Goal: Find specific page/section: Find specific page/section

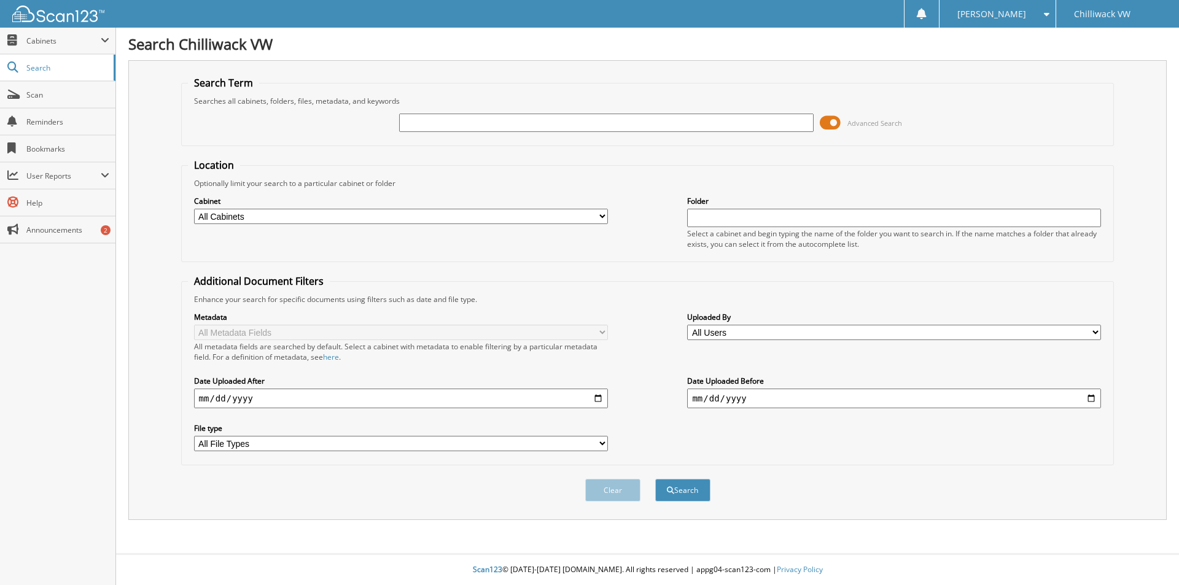
click at [420, 122] on input "text" at bounding box center [606, 123] width 414 height 18
type input "shehata"
click at [679, 486] on button "Search" at bounding box center [682, 490] width 55 height 23
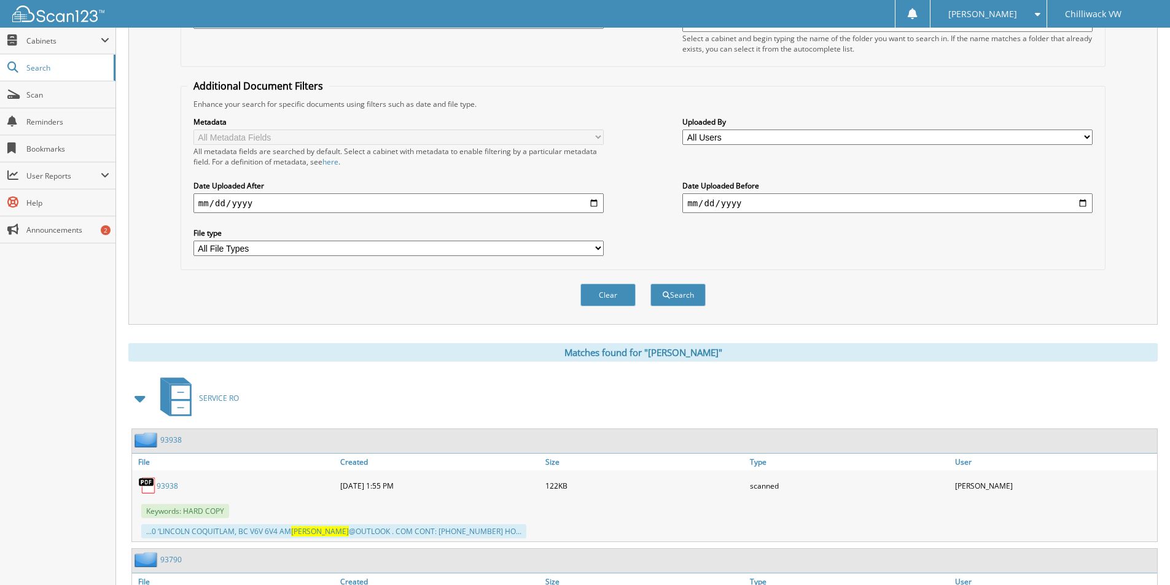
scroll to position [11, 0]
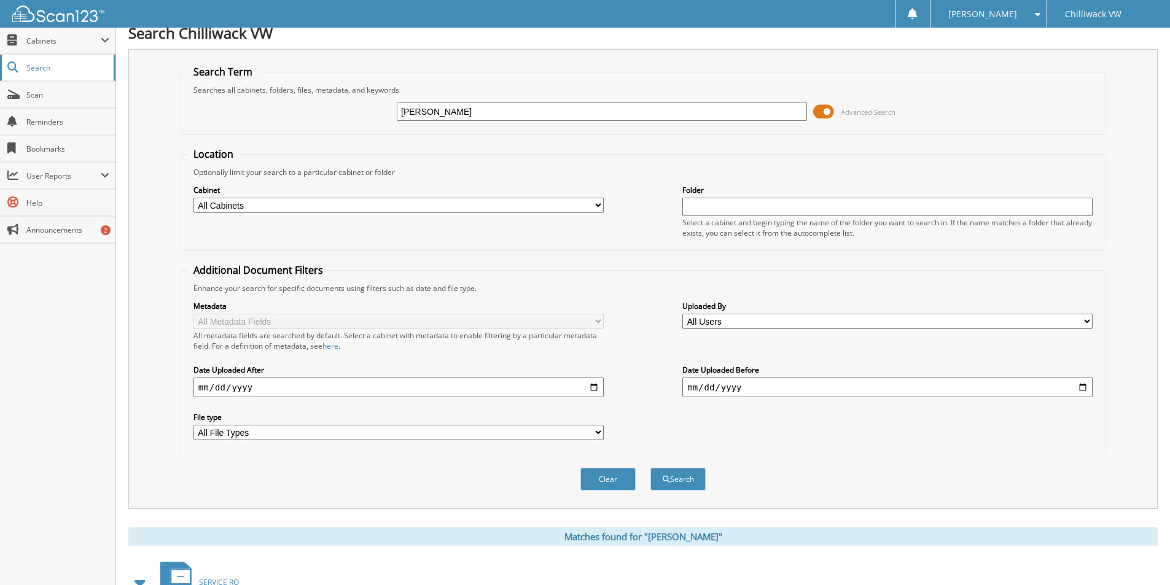
click at [24, 71] on link "Search" at bounding box center [57, 68] width 115 height 26
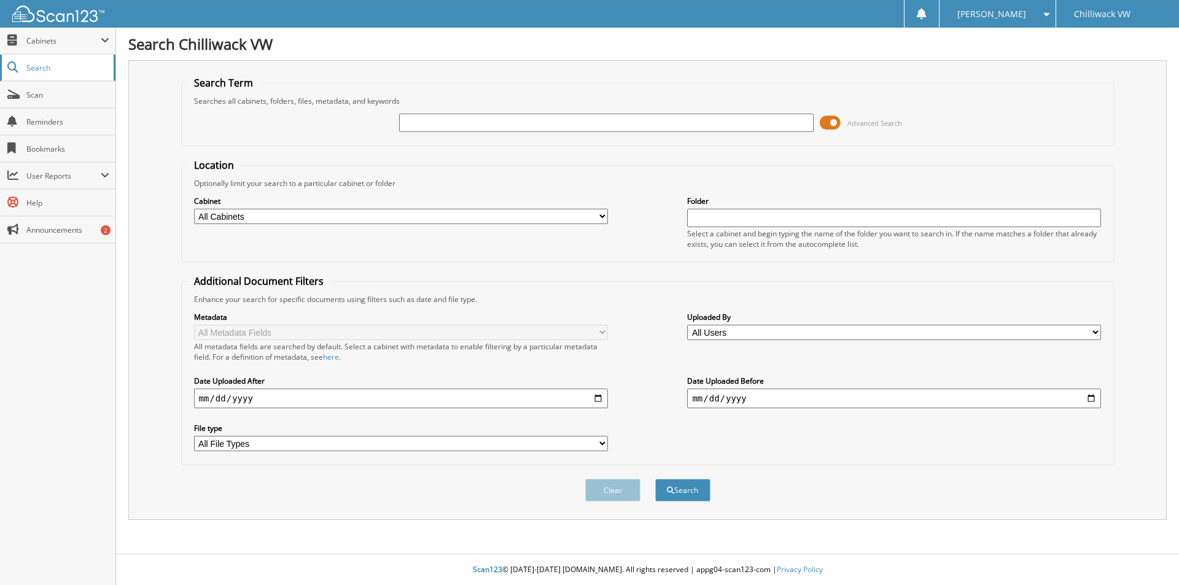
click at [50, 70] on span "Search" at bounding box center [66, 68] width 81 height 10
click at [42, 46] on span "Cabinets" at bounding box center [57, 41] width 115 height 26
click at [39, 9] on img at bounding box center [58, 14] width 92 height 17
click at [483, 122] on input "text" at bounding box center [606, 123] width 414 height 18
type input "[PERSON_NAME]"
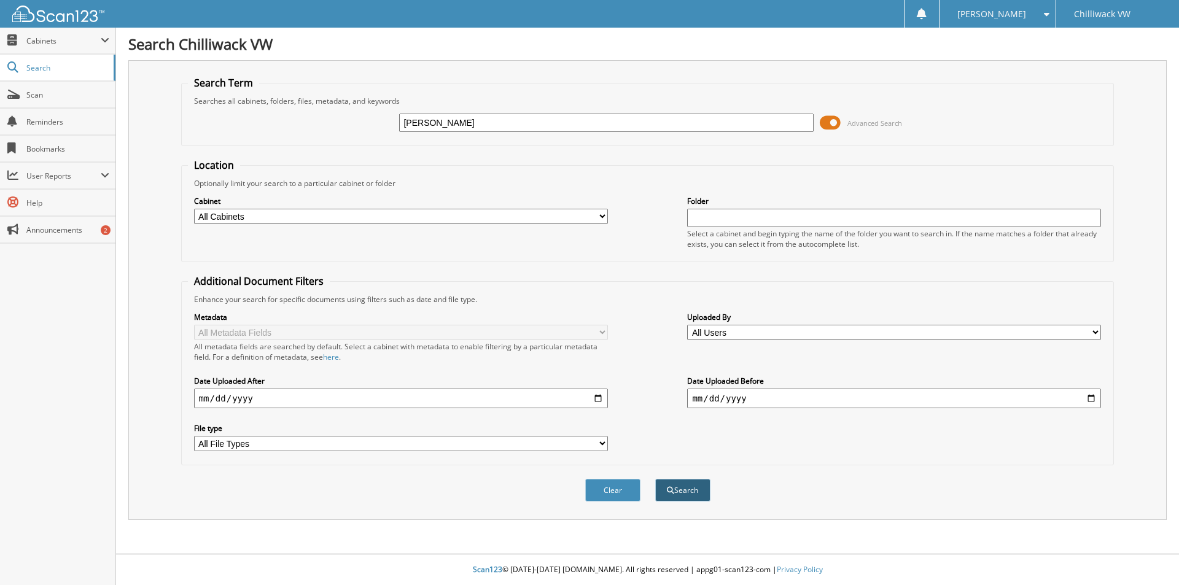
click at [681, 488] on button "Search" at bounding box center [682, 490] width 55 height 23
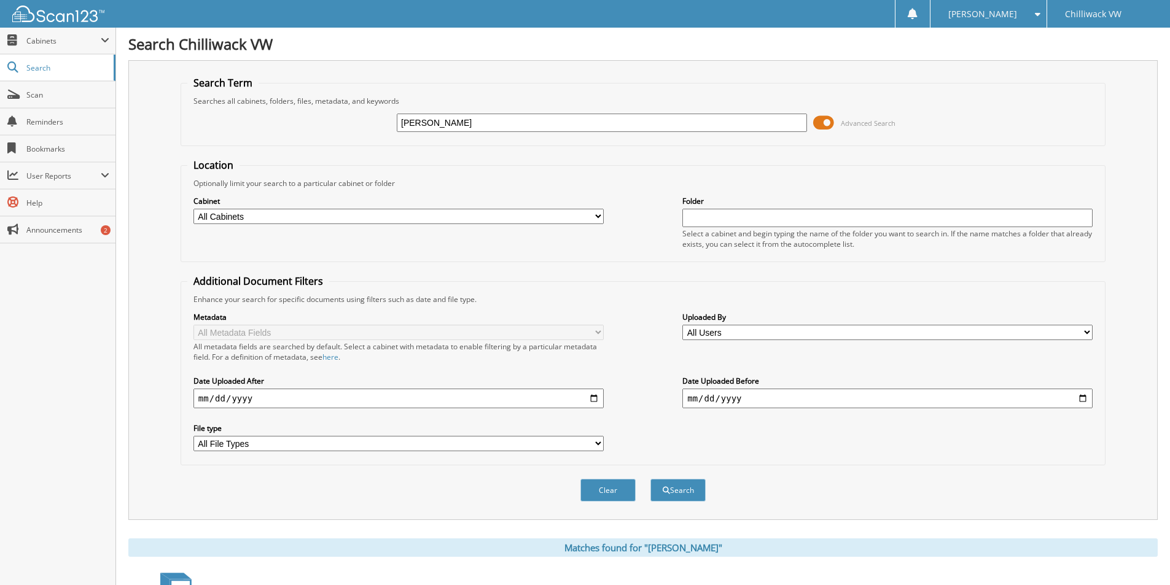
click at [450, 128] on input "[PERSON_NAME]" at bounding box center [602, 123] width 410 height 18
type input "s"
type input "CIMMA"
click at [650, 479] on button "Search" at bounding box center [677, 490] width 55 height 23
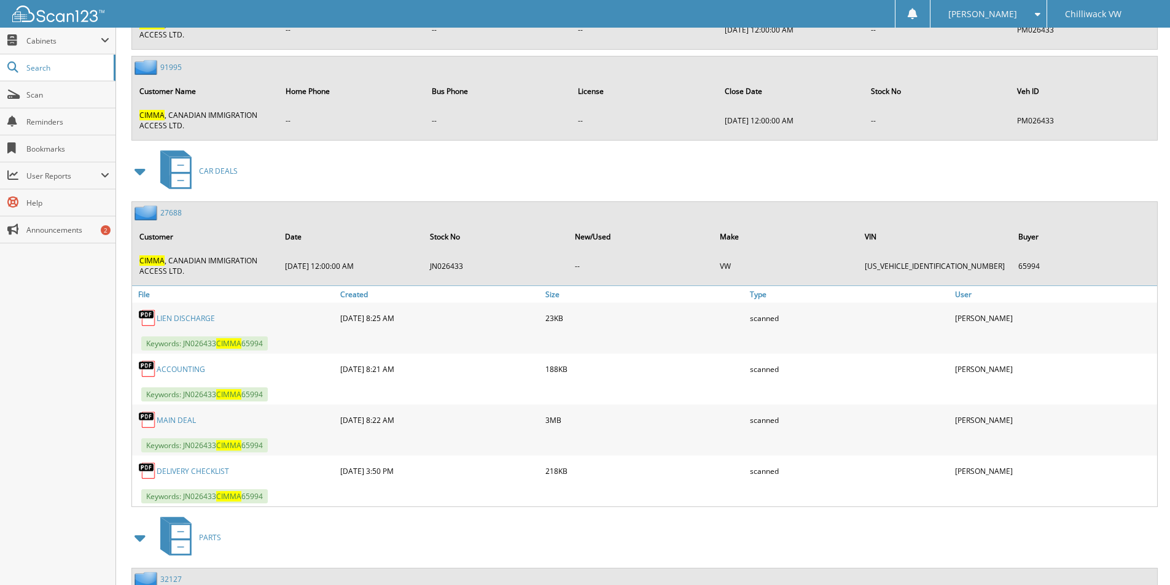
scroll to position [1290, 0]
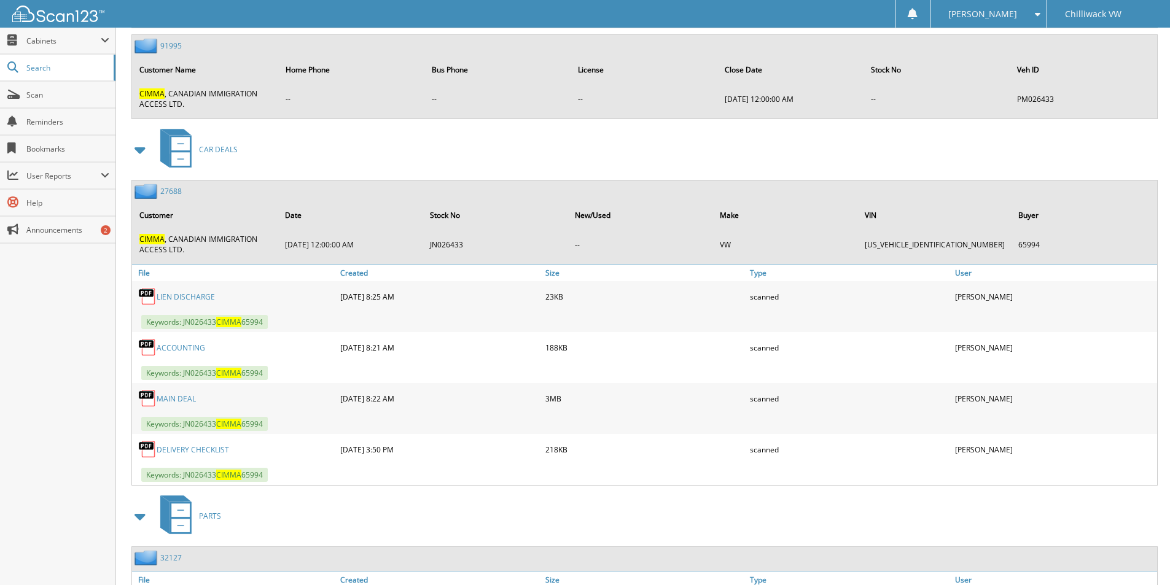
click at [185, 398] on link "MAIN DEAL" at bounding box center [176, 399] width 39 height 10
click at [34, 66] on span "Search" at bounding box center [66, 68] width 81 height 10
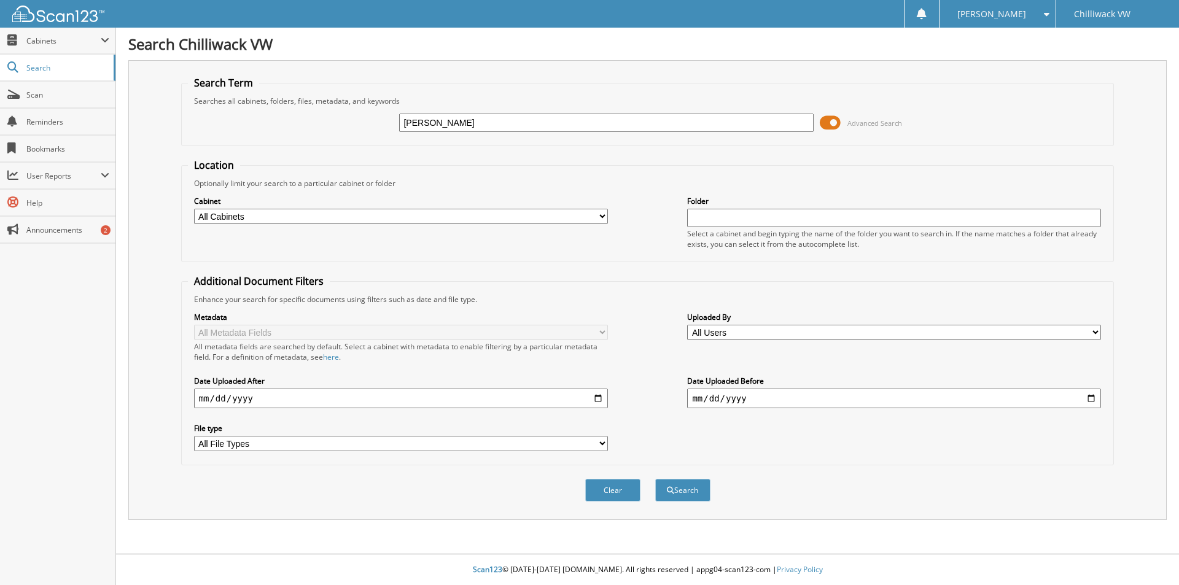
type input "[PERSON_NAME]"
click at [655, 479] on button "Search" at bounding box center [682, 490] width 55 height 23
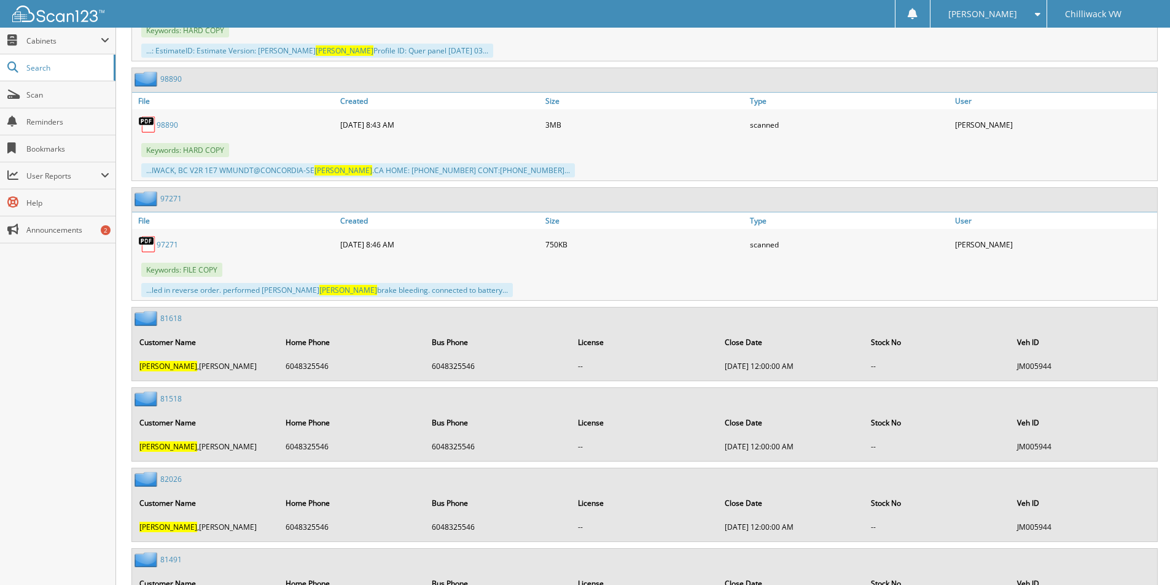
scroll to position [1720, 0]
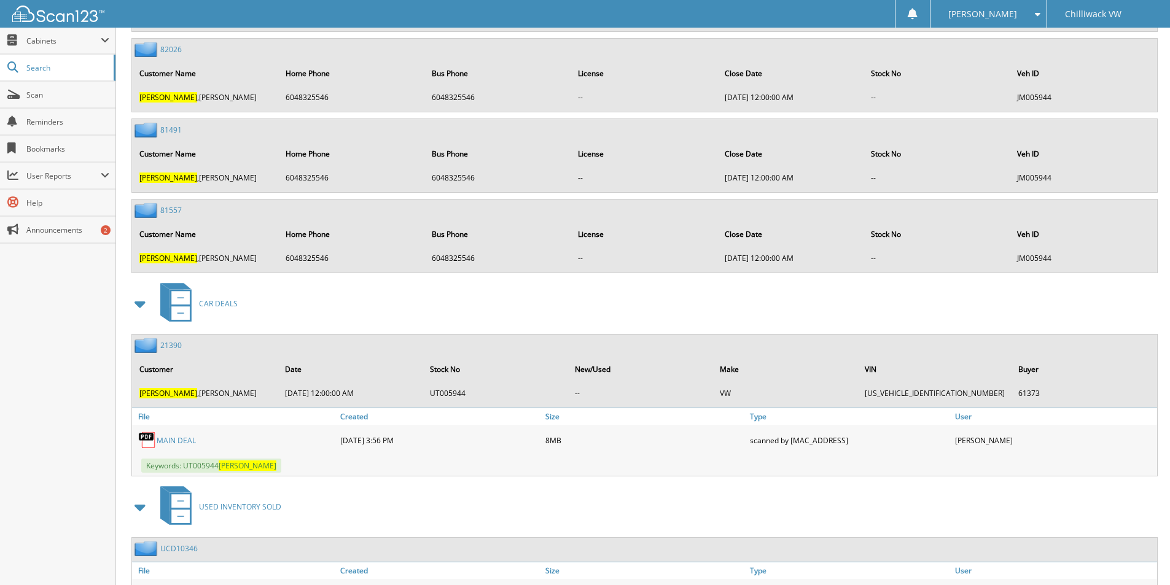
click at [213, 302] on span "CAR DEALS" at bounding box center [218, 304] width 39 height 10
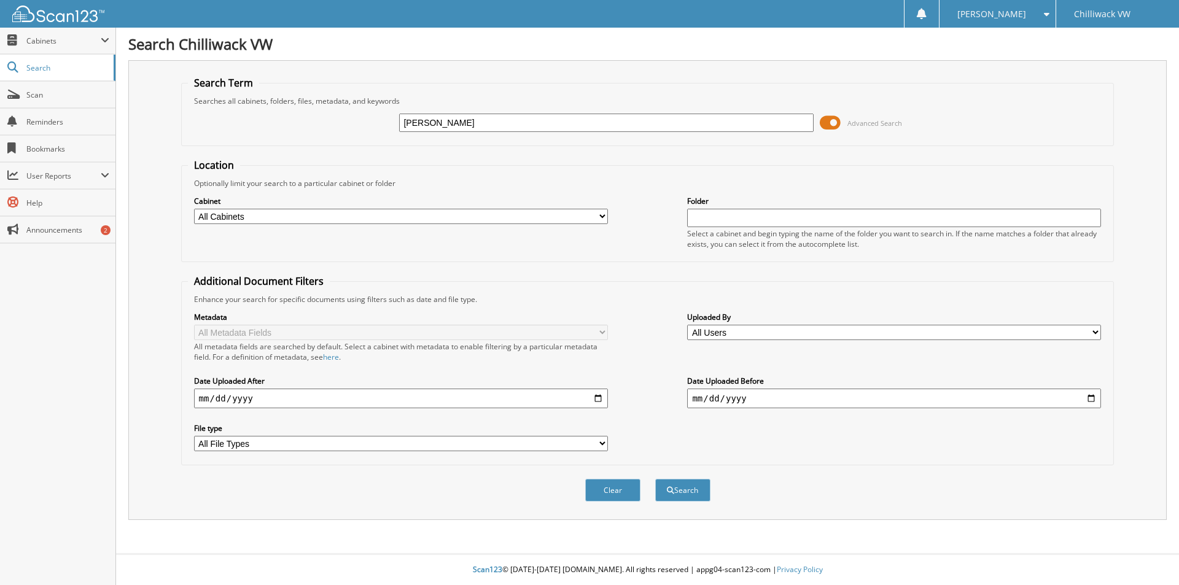
type input "[PERSON_NAME]"
click at [655, 479] on button "Search" at bounding box center [682, 490] width 55 height 23
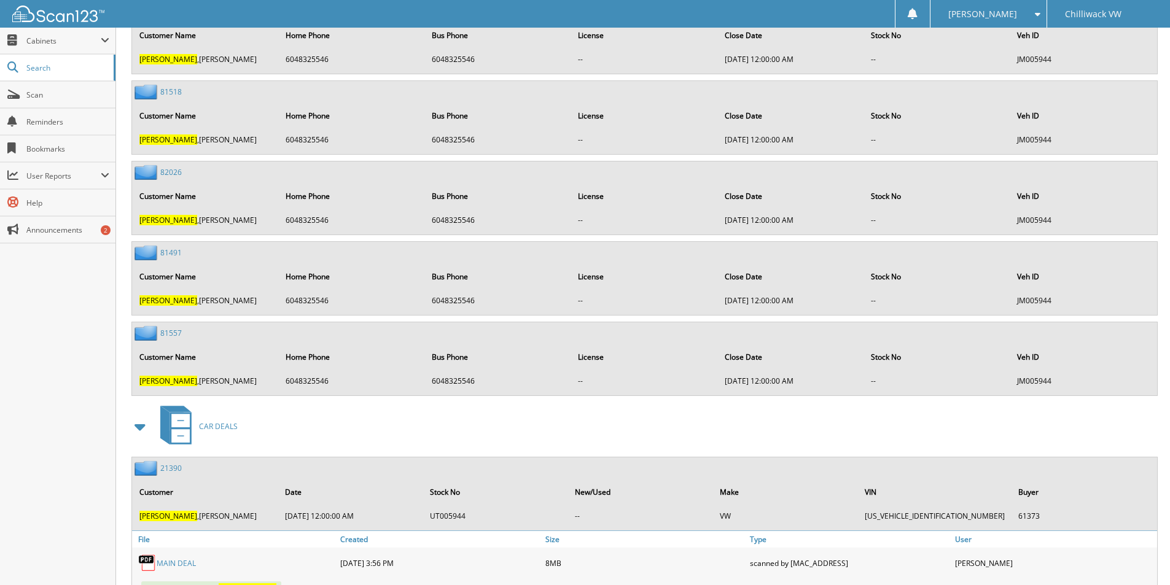
scroll to position [1720, 0]
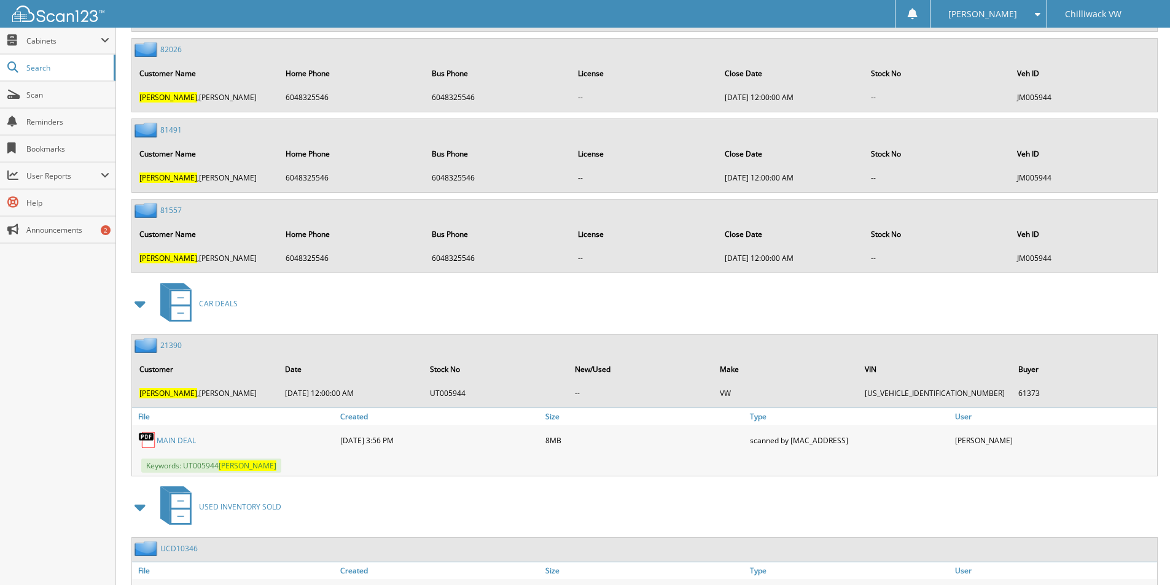
click at [178, 439] on link "MAIN DEAL" at bounding box center [176, 441] width 39 height 10
click at [53, 64] on span "Search" at bounding box center [66, 68] width 81 height 10
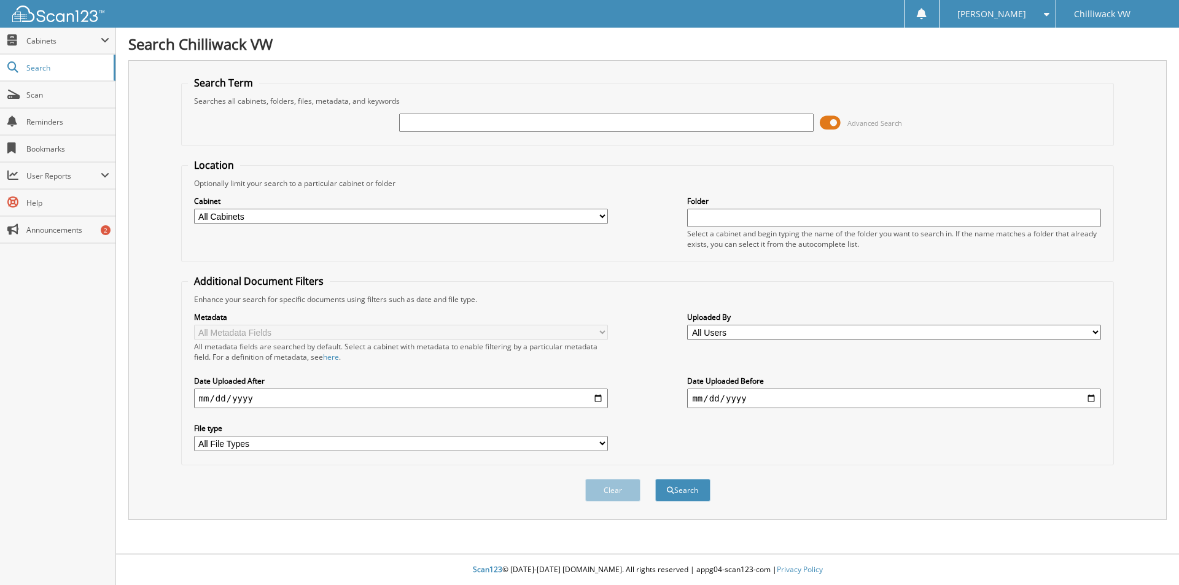
click at [474, 119] on input "text" at bounding box center [606, 123] width 414 height 18
type input "[PERSON_NAME]"
click at [655, 479] on button "Search" at bounding box center [682, 490] width 55 height 23
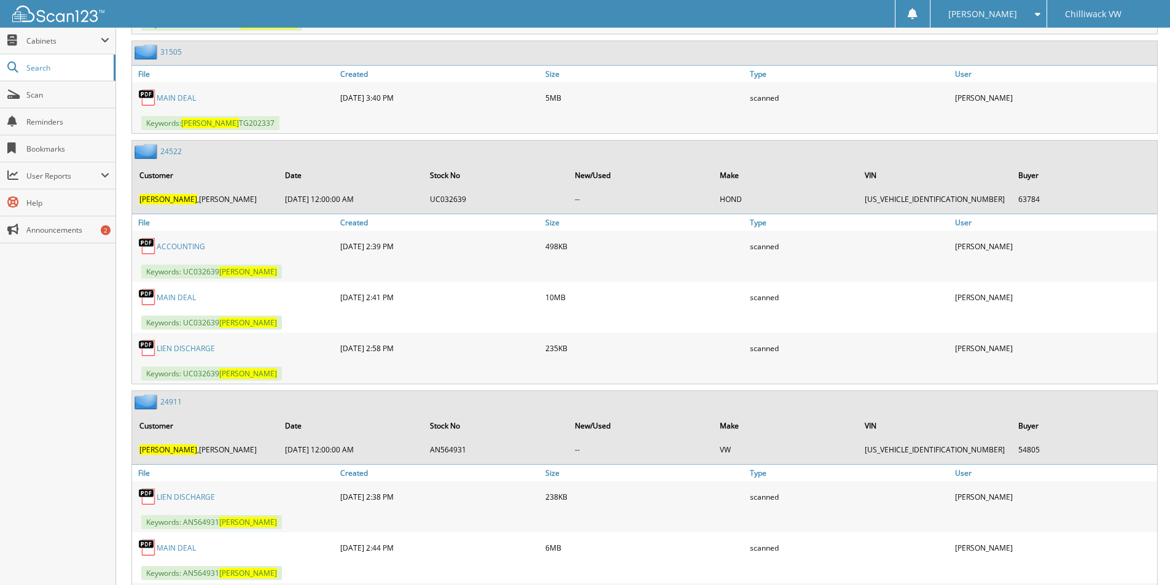
scroll to position [36239, 0]
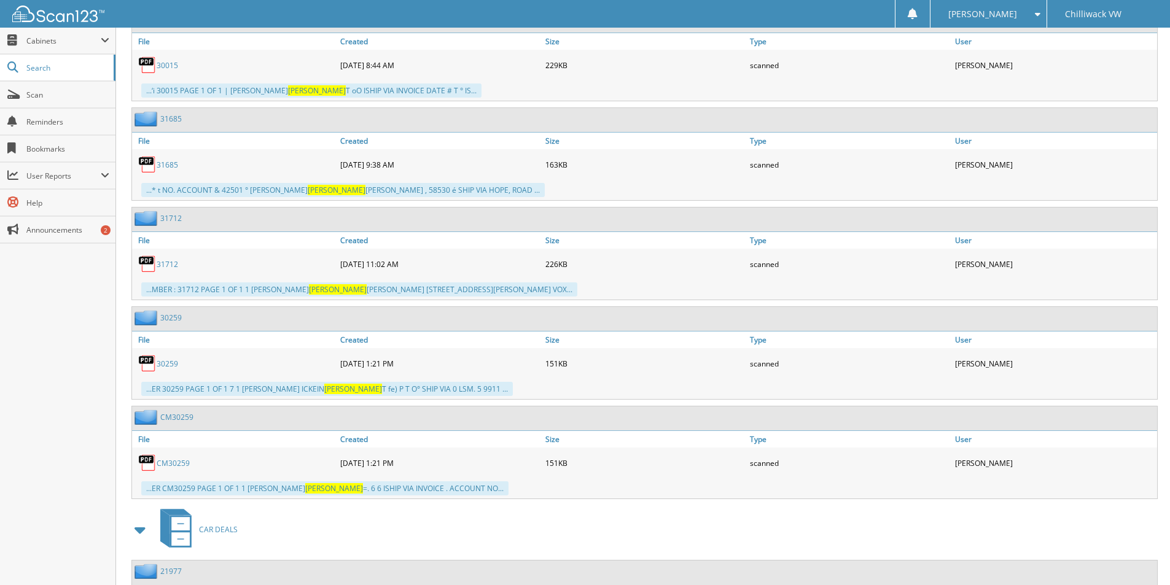
scroll to position [33475, 0]
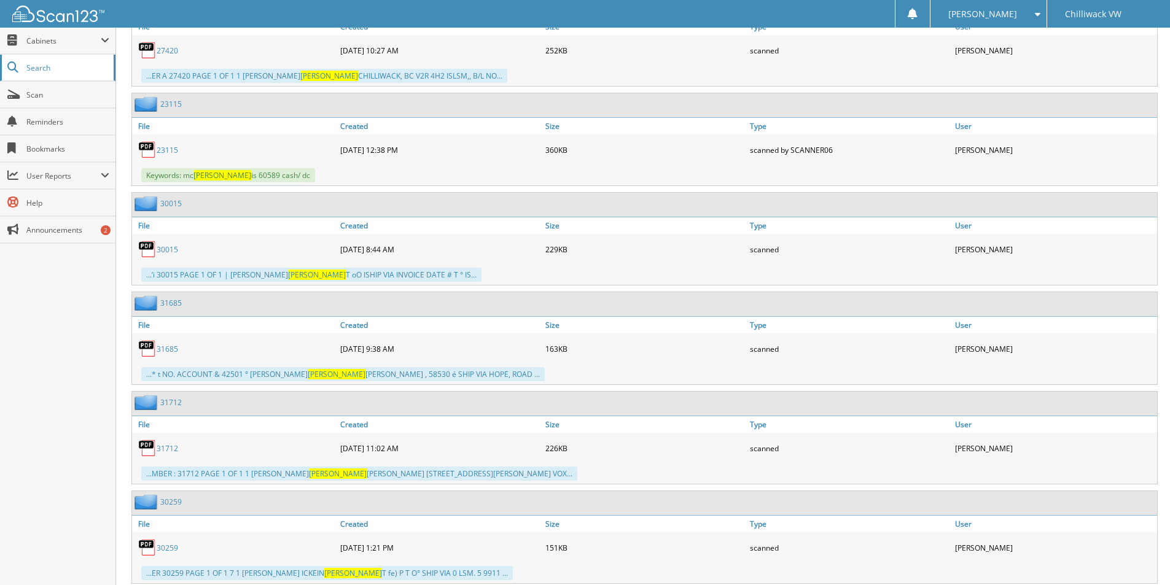
click at [41, 68] on span "Search" at bounding box center [66, 68] width 81 height 10
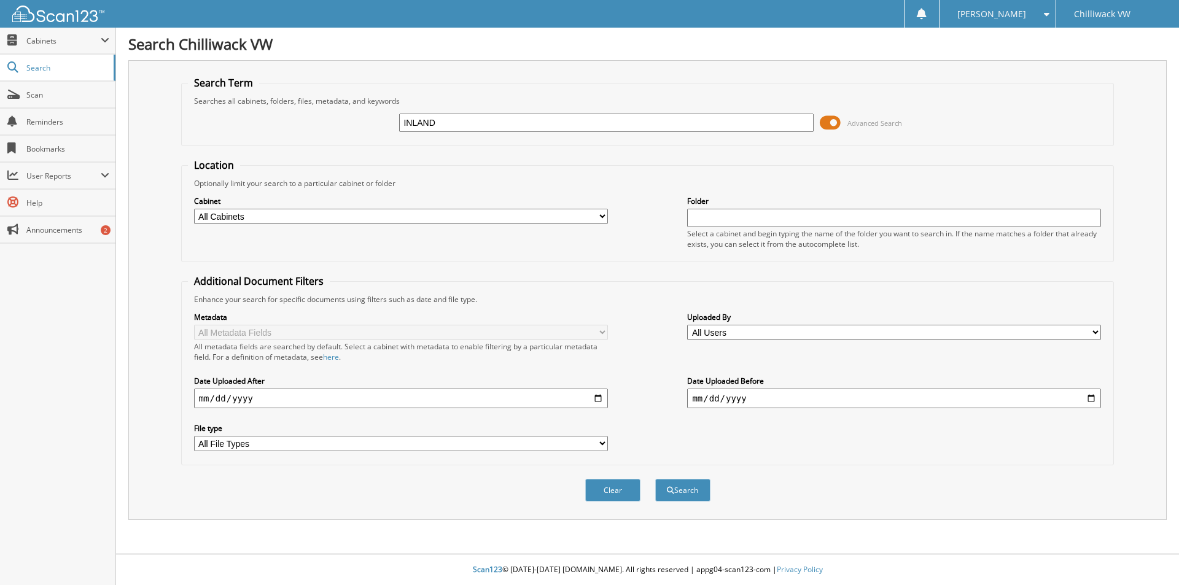
type input "INLAND"
click at [655, 479] on button "Search" at bounding box center [682, 490] width 55 height 23
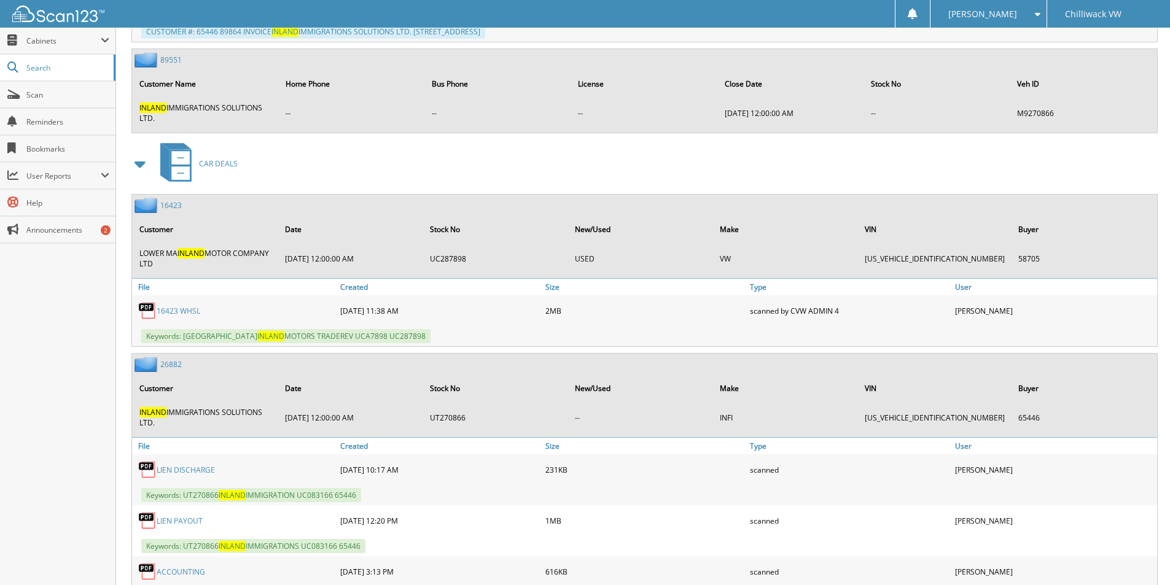
scroll to position [2630, 0]
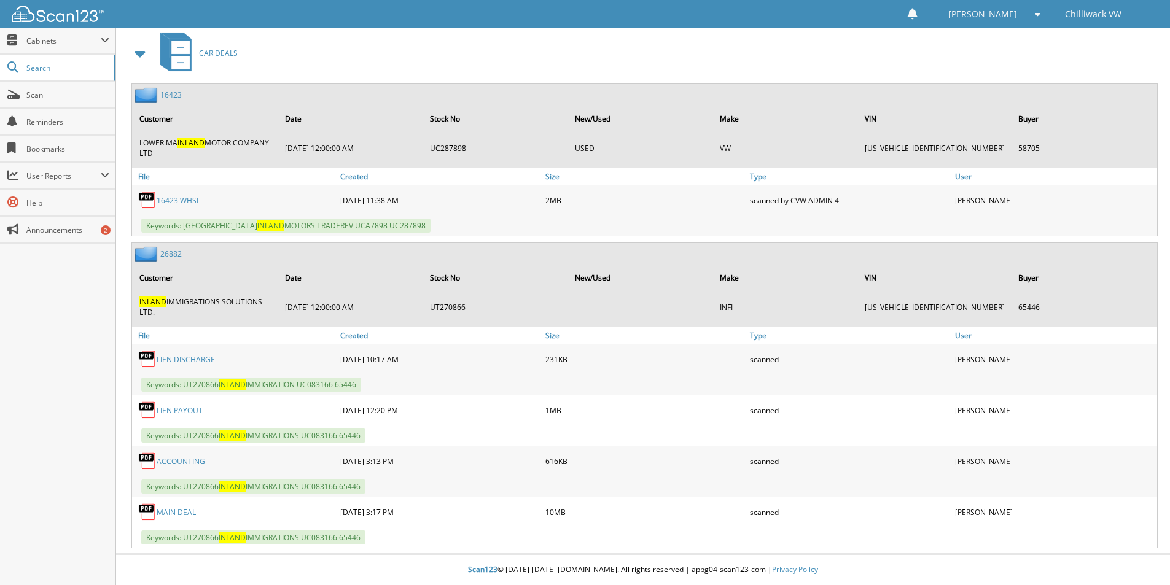
click at [180, 514] on link "MAIN DEAL" at bounding box center [176, 512] width 39 height 10
